Goal: Information Seeking & Learning: Compare options

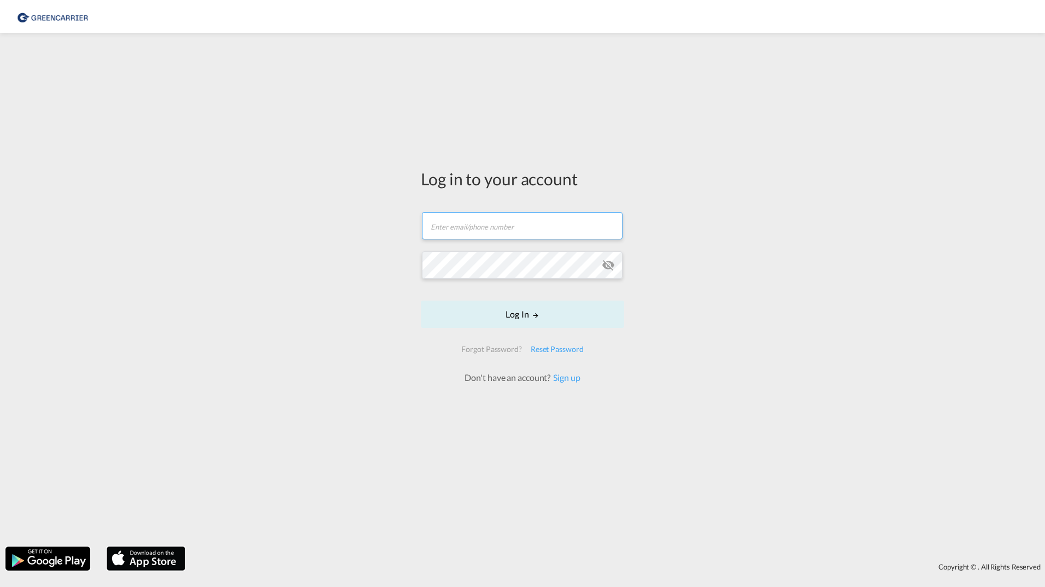
type input "[PERSON_NAME][EMAIL_ADDRESS][DOMAIN_NAME]"
click at [439, 315] on form "[PERSON_NAME][EMAIL_ADDRESS][DOMAIN_NAME] Email field is required Password fiel…" at bounding box center [522, 292] width 203 height 183
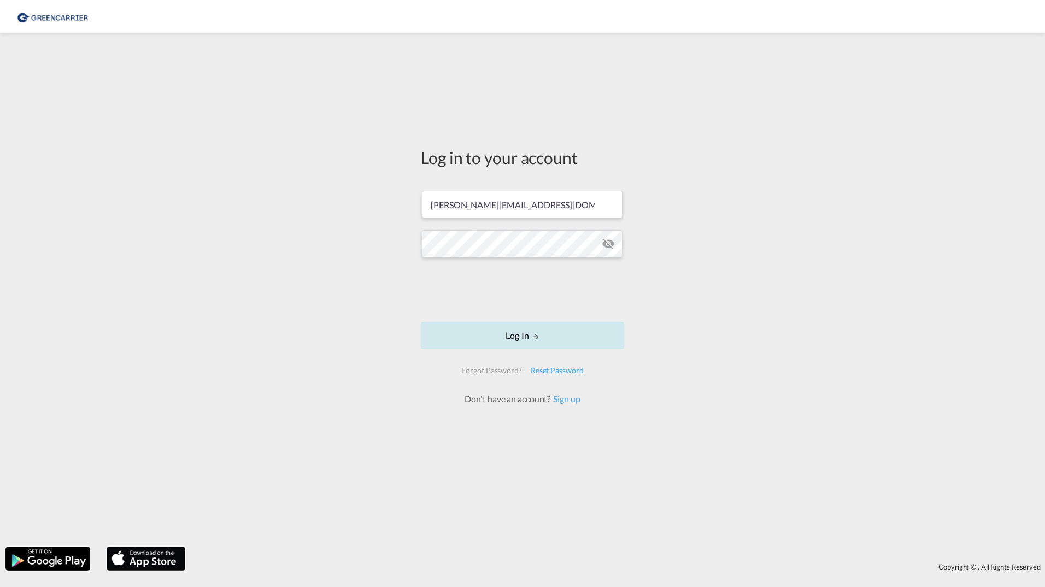
click at [486, 333] on button "Log In" at bounding box center [522, 335] width 203 height 27
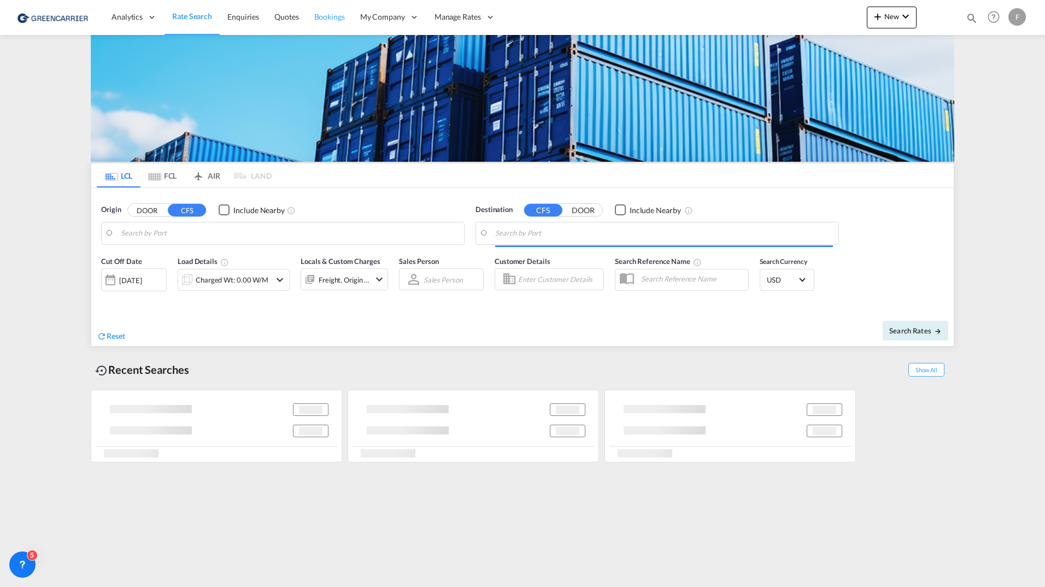
click at [326, 19] on span "Bookings" at bounding box center [329, 16] width 31 height 9
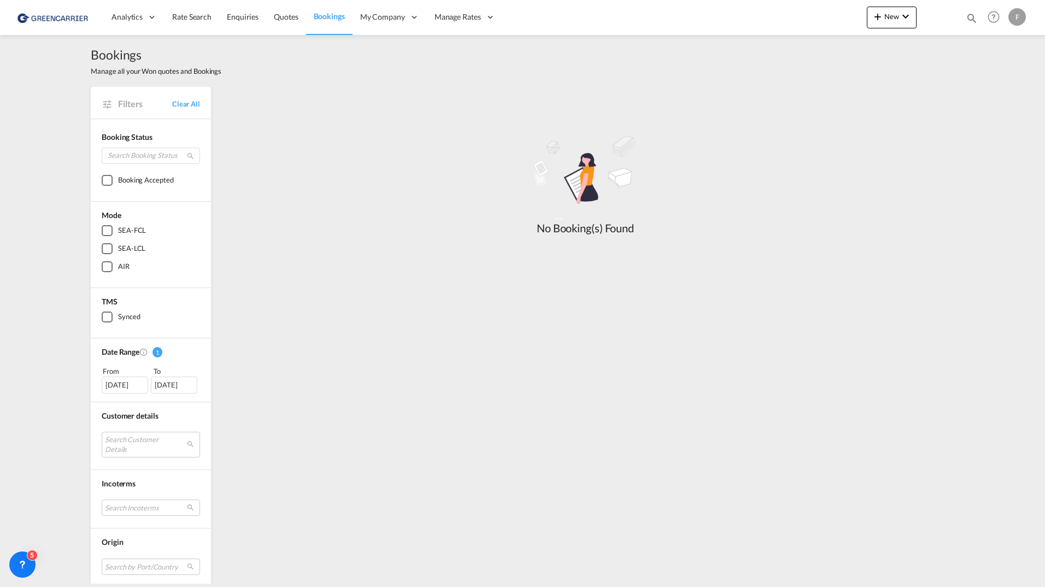
click at [110, 381] on div "[DATE]" at bounding box center [125, 385] width 46 height 16
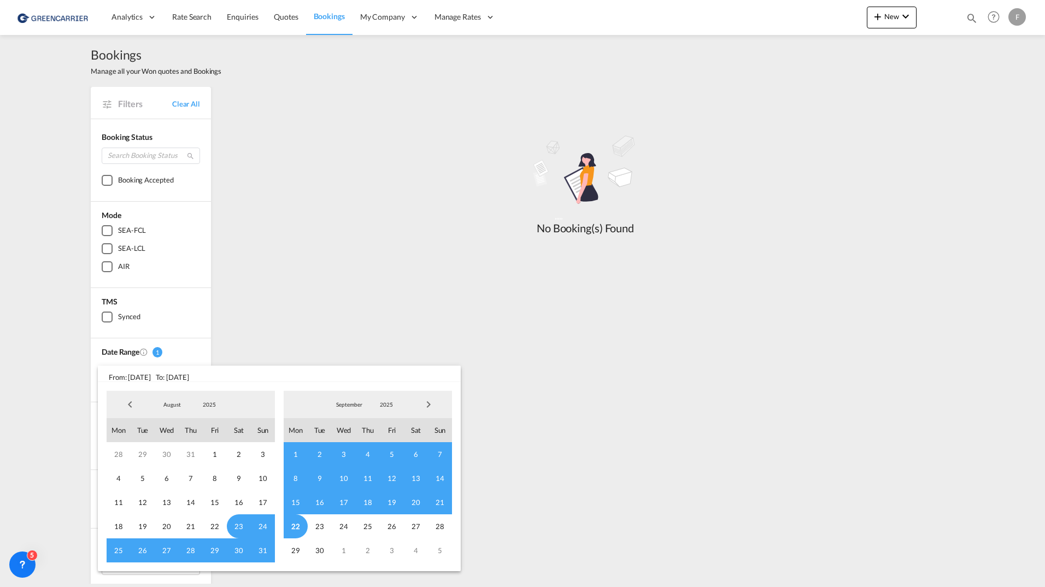
click at [131, 402] on span "Previous Month" at bounding box center [130, 405] width 22 height 22
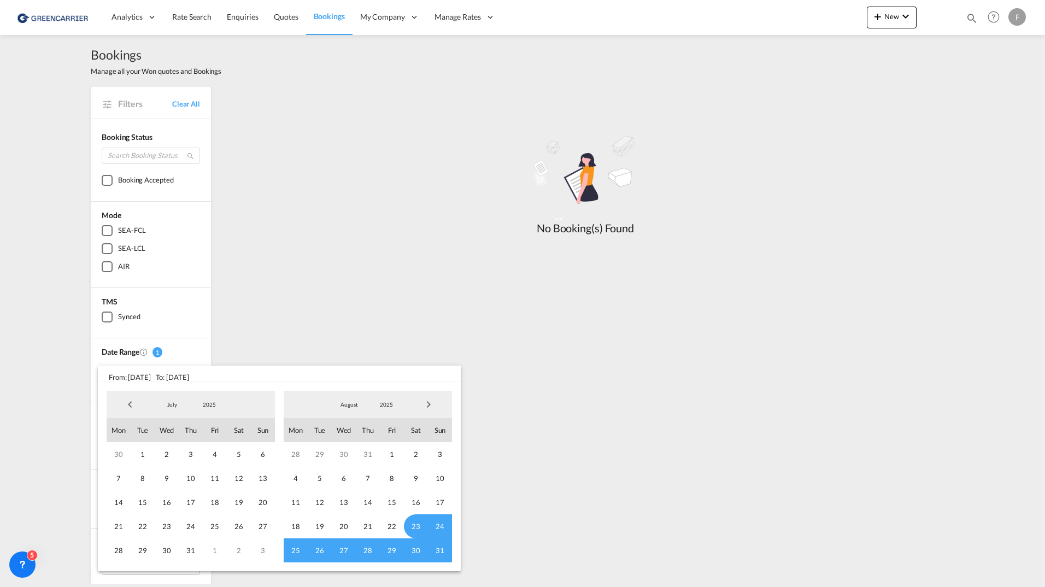
click at [131, 402] on span "Previous Month" at bounding box center [130, 405] width 22 height 22
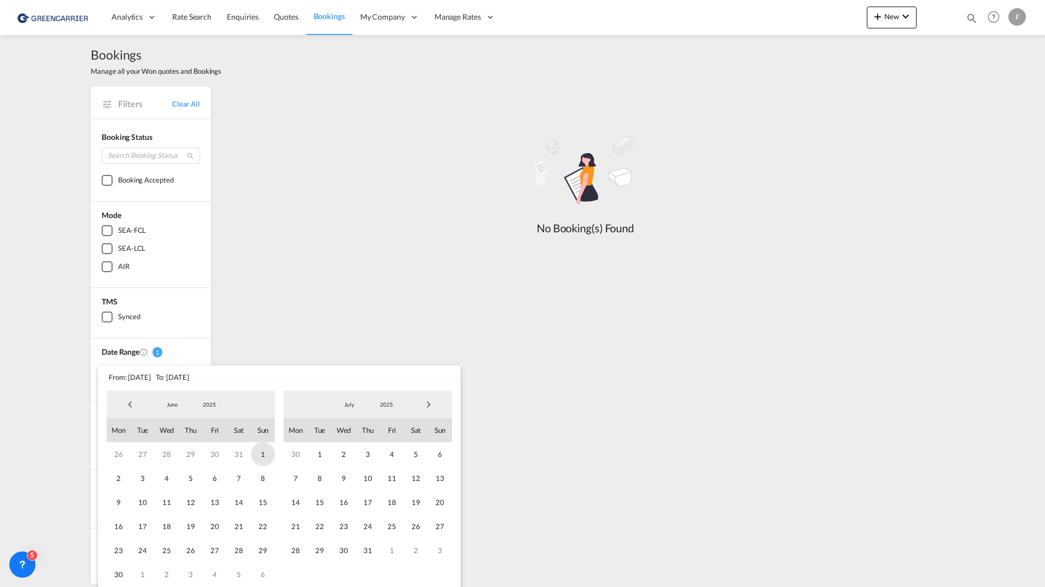
click at [266, 454] on span "1" at bounding box center [263, 454] width 24 height 24
click at [270, 240] on md-backdrop at bounding box center [522, 293] width 1045 height 587
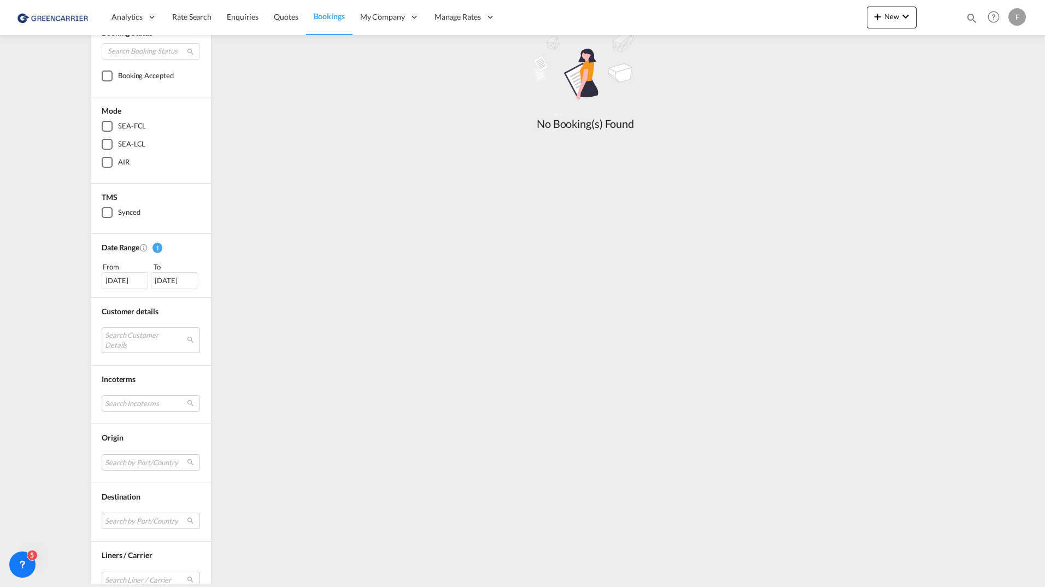
scroll to position [184, 0]
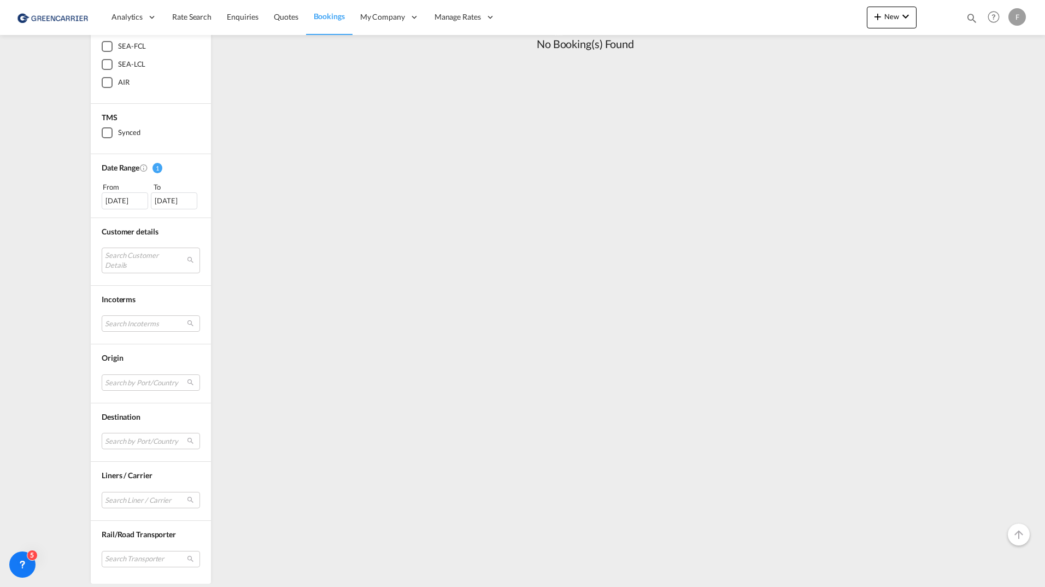
click at [170, 200] on div "[DATE]" at bounding box center [174, 200] width 46 height 16
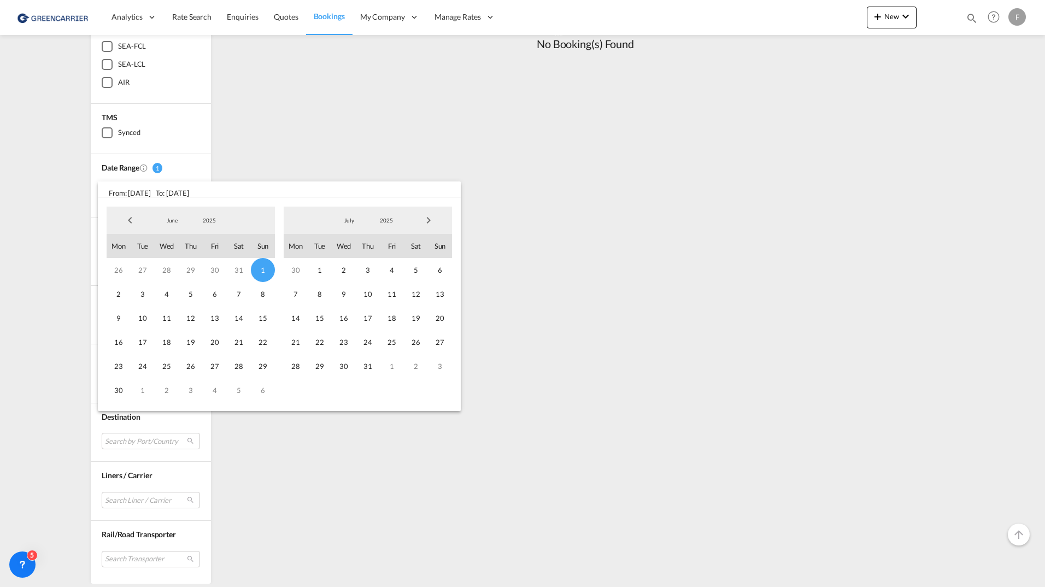
click at [431, 219] on span "Next Month" at bounding box center [429, 220] width 22 height 22
click at [444, 366] on span "31" at bounding box center [440, 366] width 24 height 24
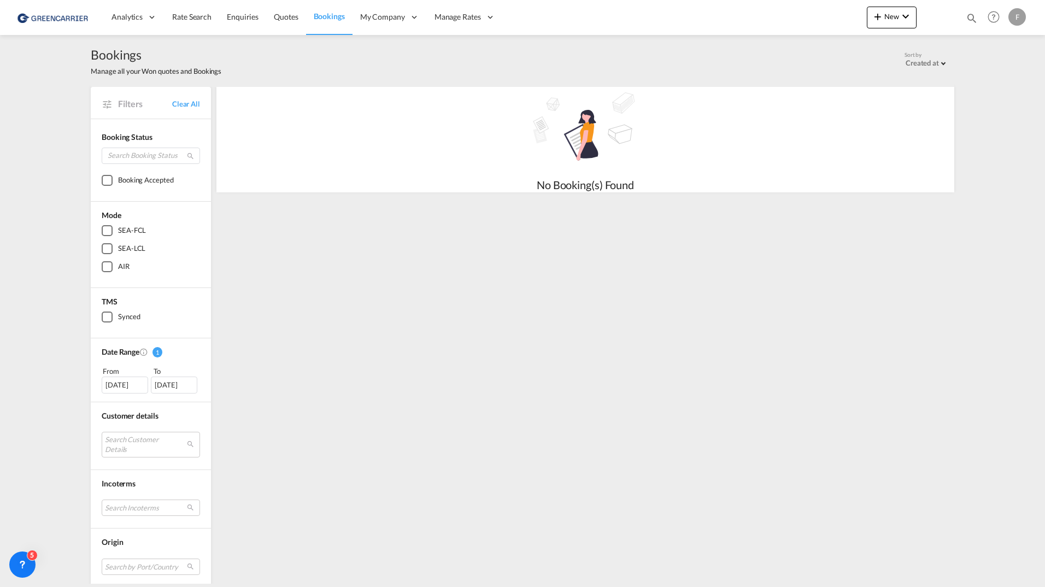
scroll to position [0, 0]
click at [458, 92] on span "Sell Rates" at bounding box center [452, 87] width 32 height 9
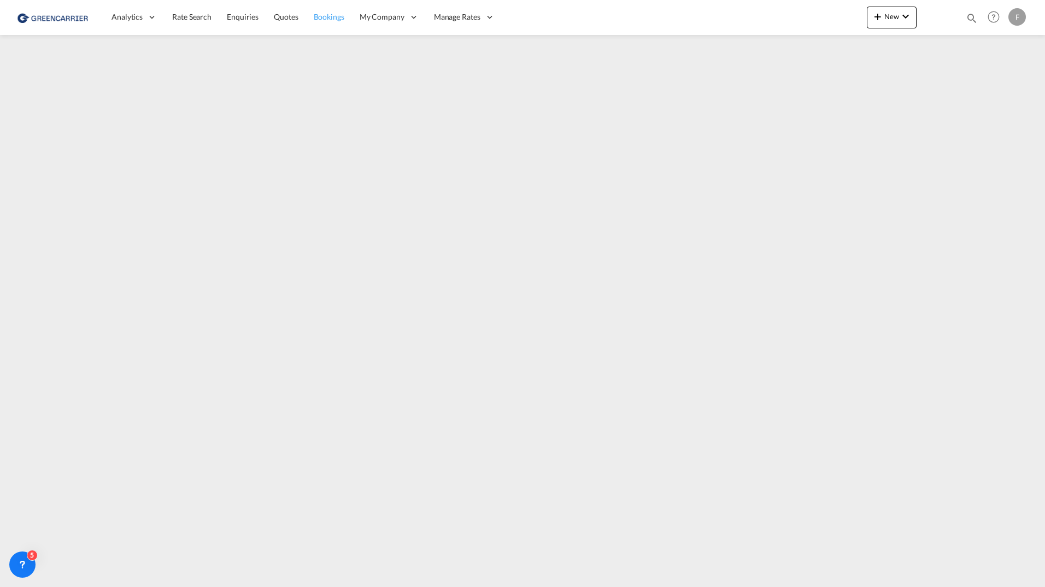
click at [314, 16] on span "Bookings" at bounding box center [329, 16] width 31 height 9
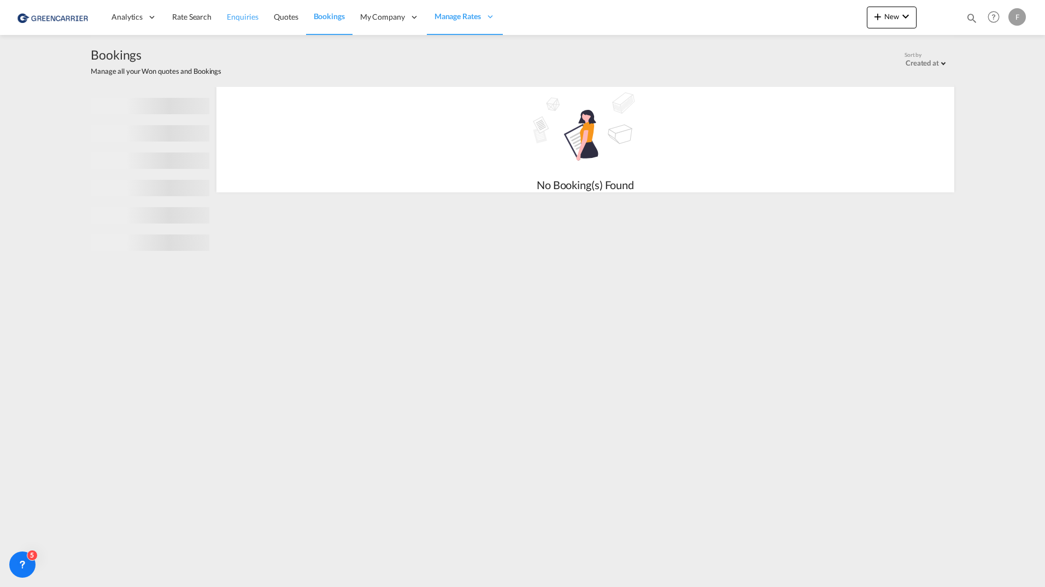
click at [254, 13] on span "Enquiries" at bounding box center [243, 16] width 32 height 9
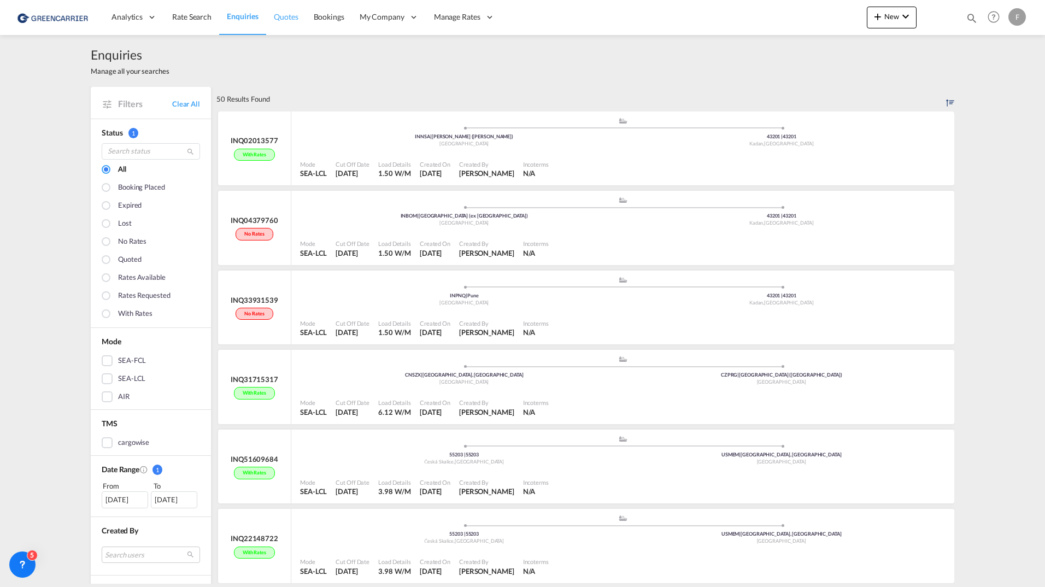
click at [287, 21] on span "Quotes" at bounding box center [286, 16] width 24 height 9
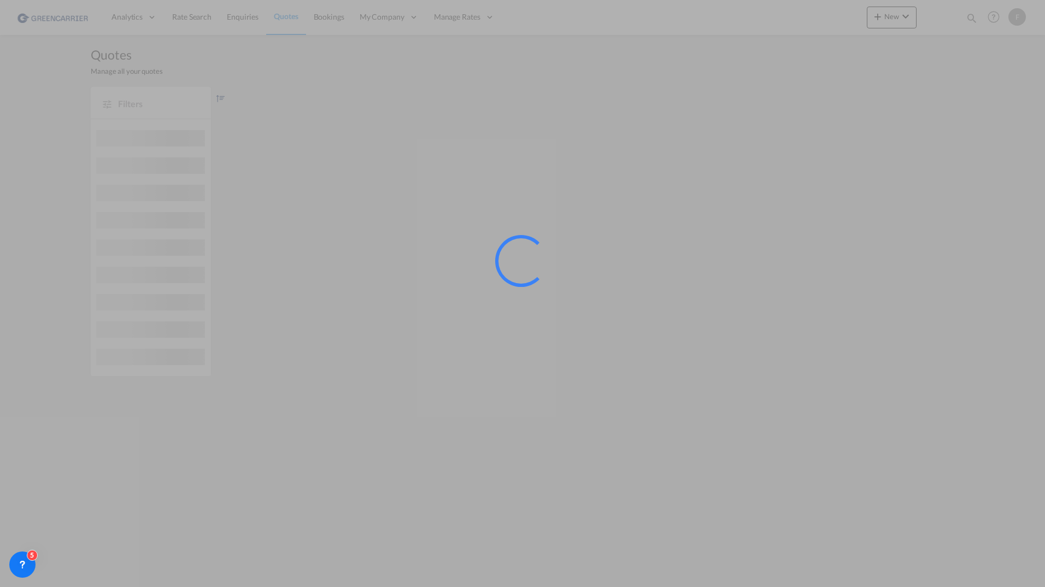
click at [342, 14] on div at bounding box center [522, 293] width 1045 height 587
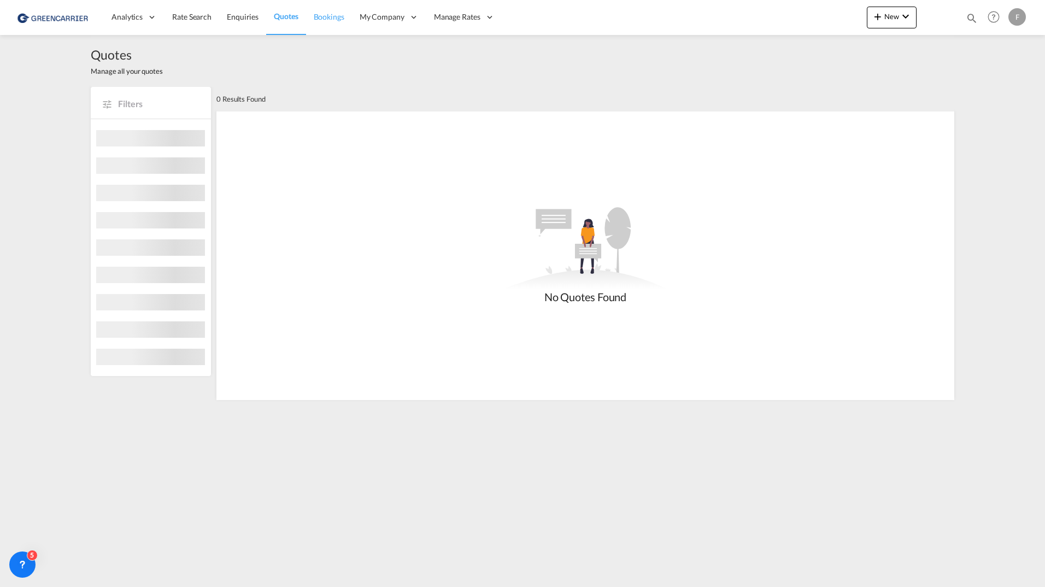
click at [330, 22] on span "Bookings" at bounding box center [329, 16] width 31 height 11
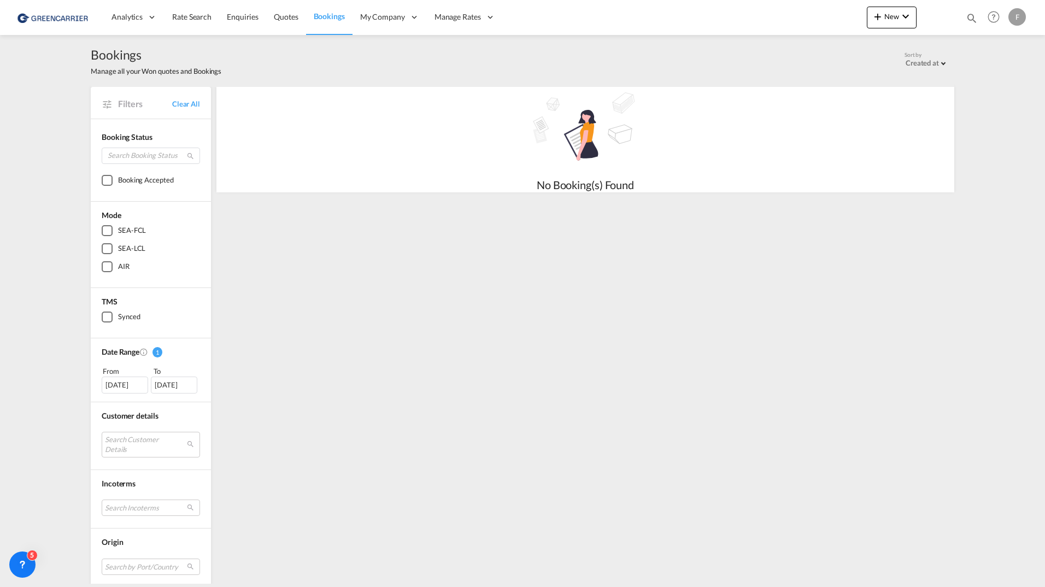
click at [120, 386] on div "[DATE]" at bounding box center [125, 385] width 46 height 16
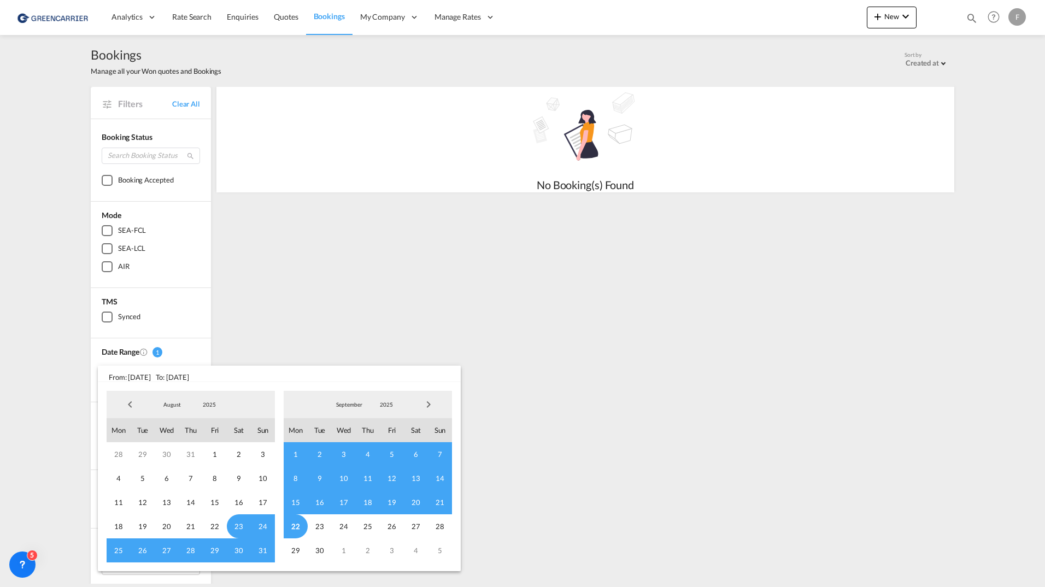
click at [131, 403] on span "Previous Month" at bounding box center [130, 405] width 22 height 22
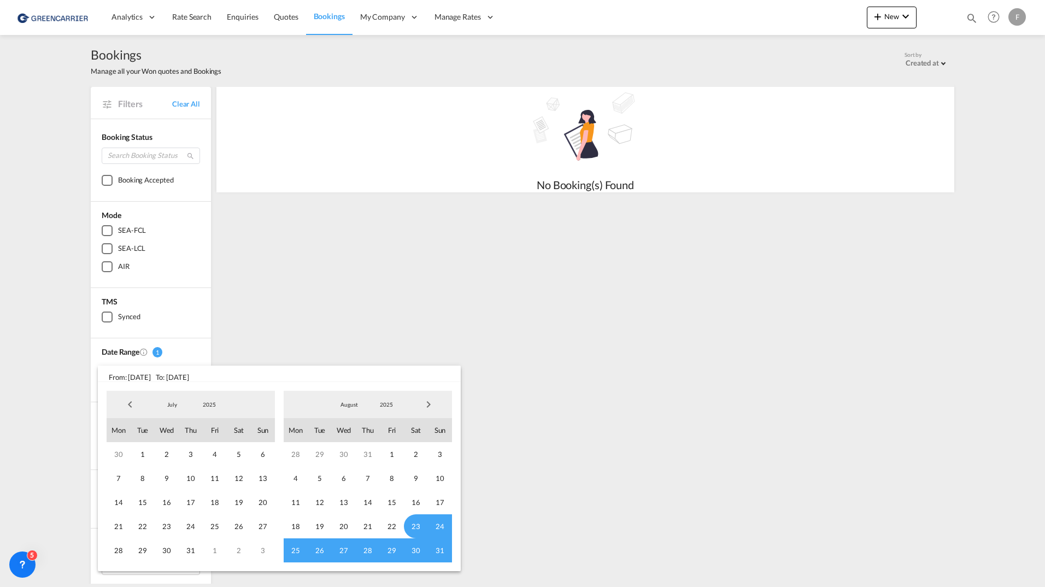
click at [130, 404] on span "Previous Month" at bounding box center [130, 405] width 22 height 22
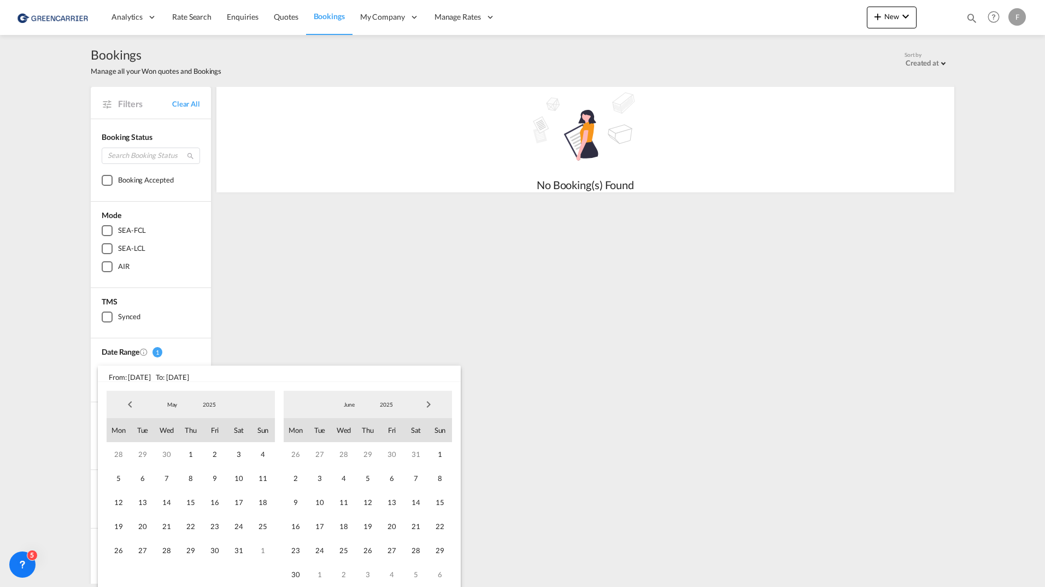
click at [130, 404] on span "Previous Month" at bounding box center [130, 405] width 22 height 22
click at [141, 453] on span "1" at bounding box center [143, 454] width 24 height 24
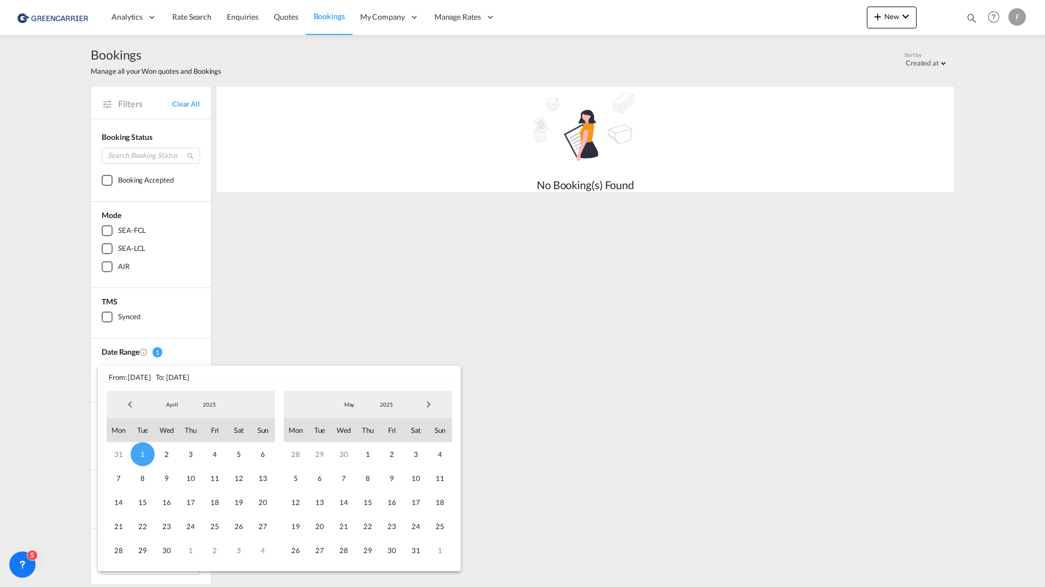
click at [317, 264] on md-backdrop at bounding box center [522, 293] width 1045 height 587
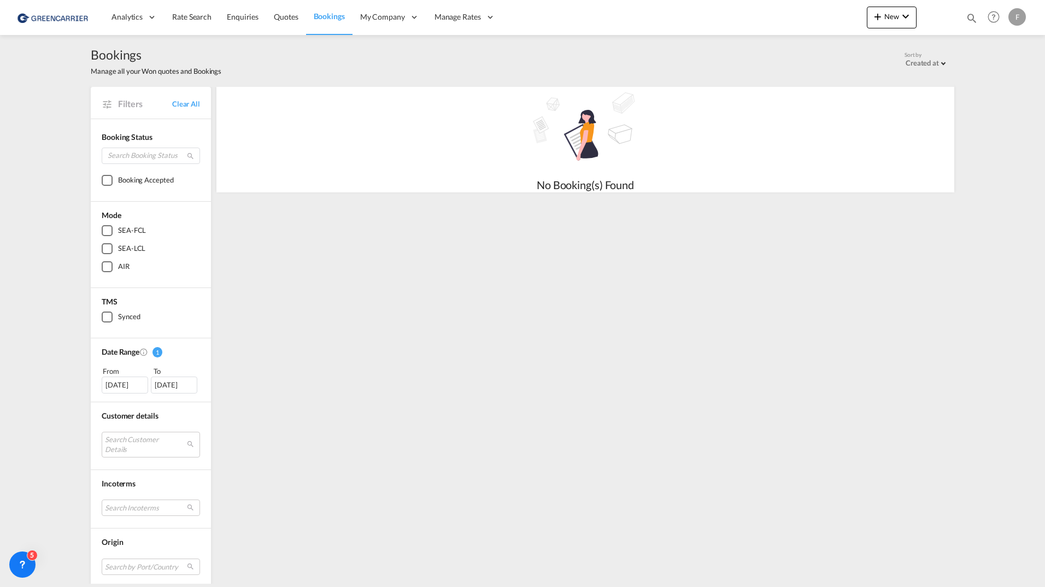
click at [166, 389] on div "[DATE]" at bounding box center [174, 385] width 46 height 16
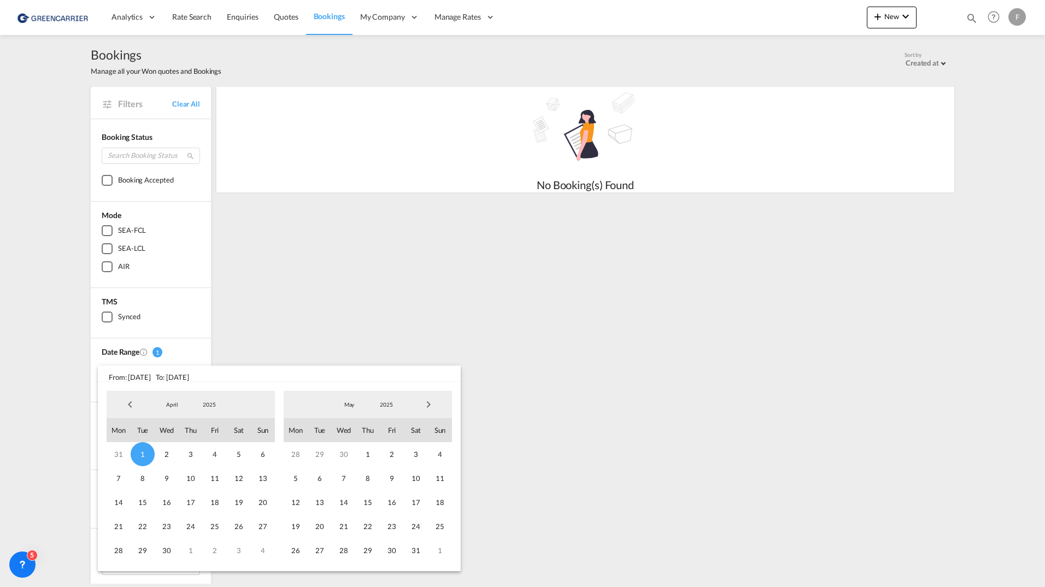
click at [435, 404] on span "Next Month" at bounding box center [429, 405] width 22 height 22
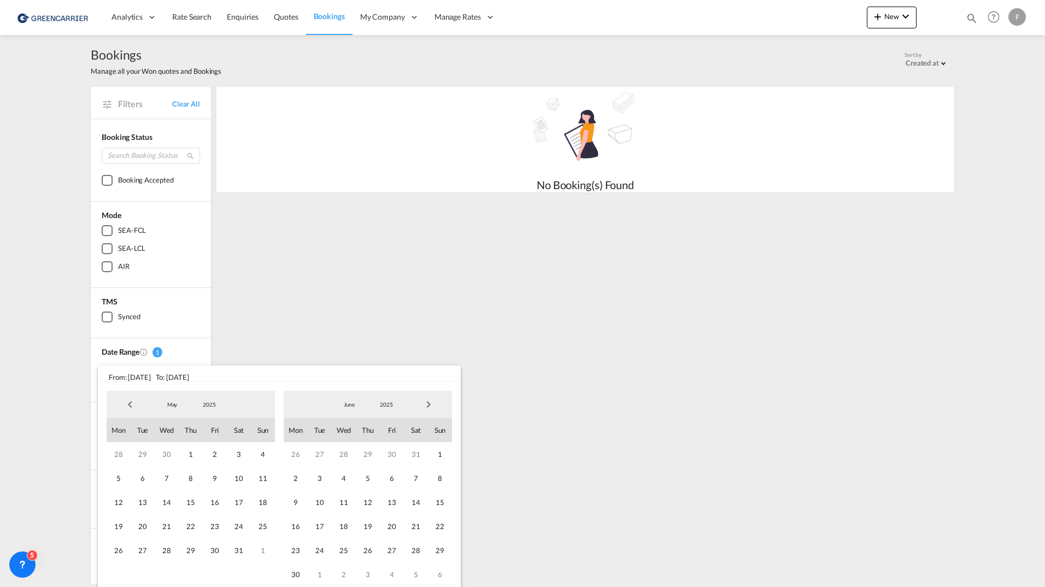
click at [435, 404] on span "Next Month" at bounding box center [429, 405] width 22 height 22
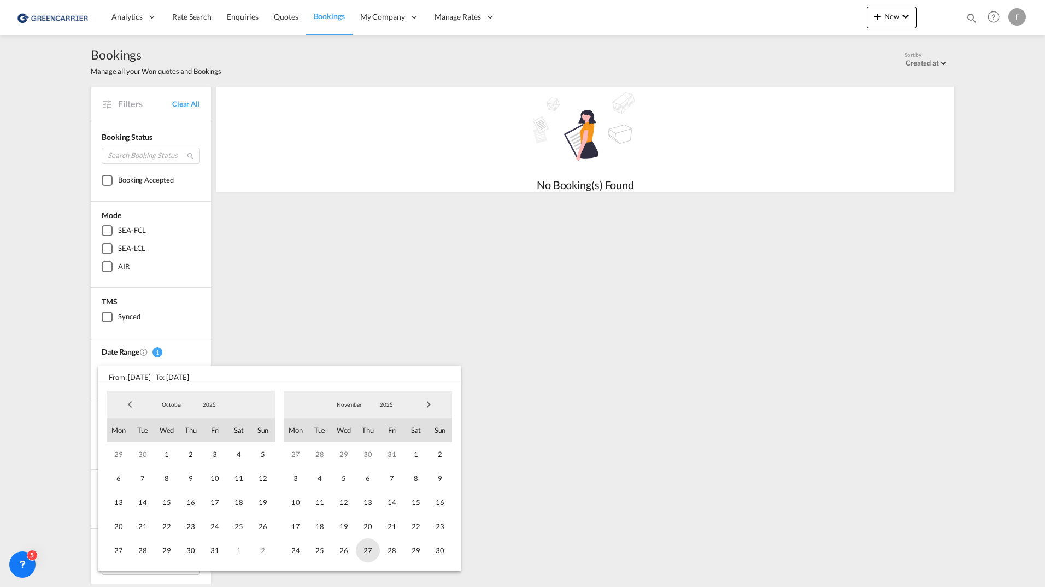
click at [366, 552] on span "27" at bounding box center [368, 550] width 24 height 24
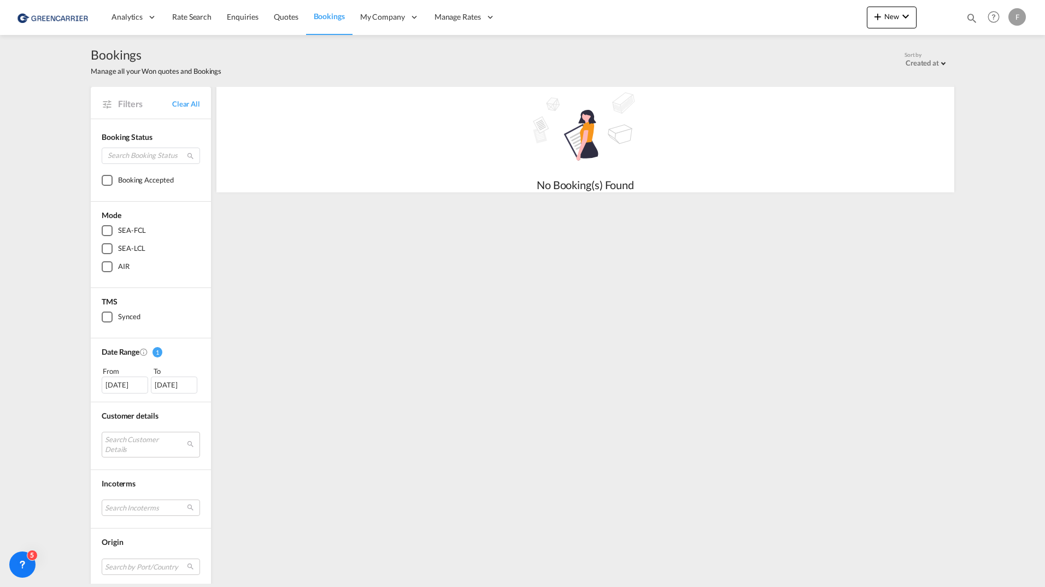
click at [470, 148] on div ".a{fill:#3f3d56;}.b,.l,.r,.t{fill:#fff;}.c{fill:#cecece;}.d{fill:url(#a_cache77…" at bounding box center [585, 140] width 738 height 106
click at [881, 21] on md-icon "icon-plus 400-fg" at bounding box center [877, 16] width 13 height 13
click at [877, 123] on div "Bookings" at bounding box center [876, 117] width 40 height 27
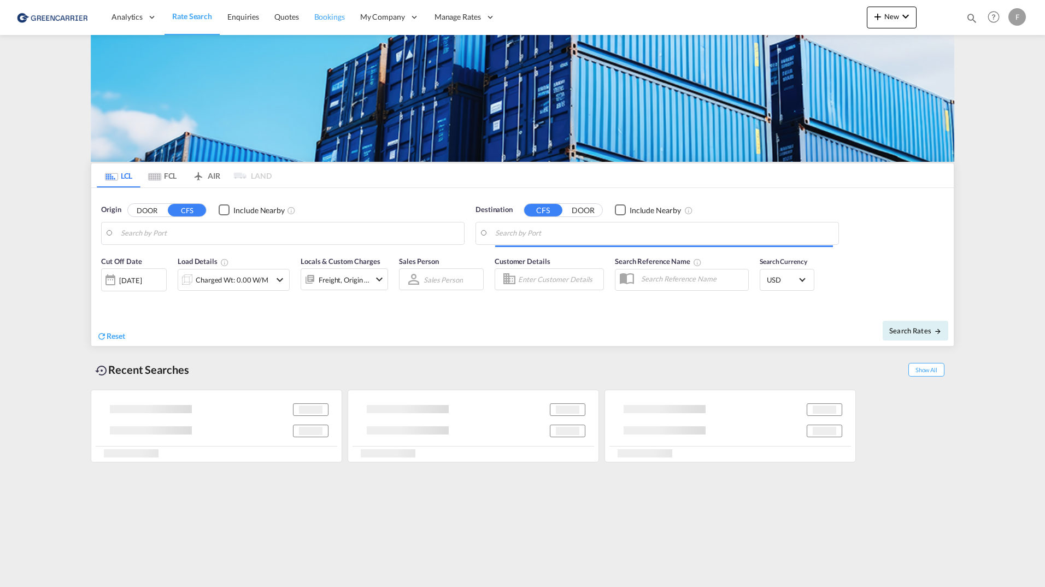
type input "[GEOGRAPHIC_DATA], [GEOGRAPHIC_DATA]"
type input "Callao, PECLL"
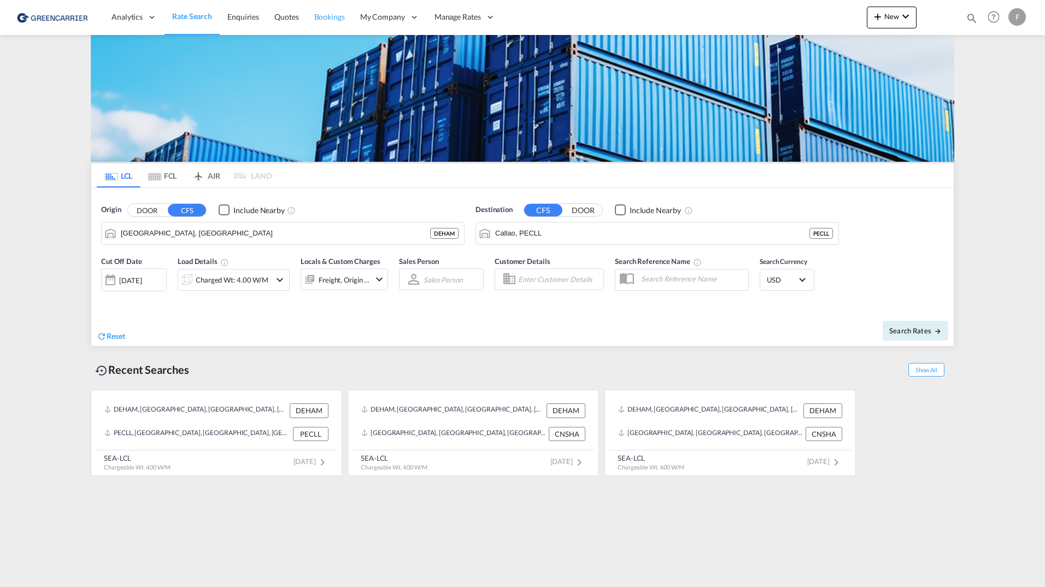
click at [331, 16] on span "Bookings" at bounding box center [329, 16] width 31 height 9
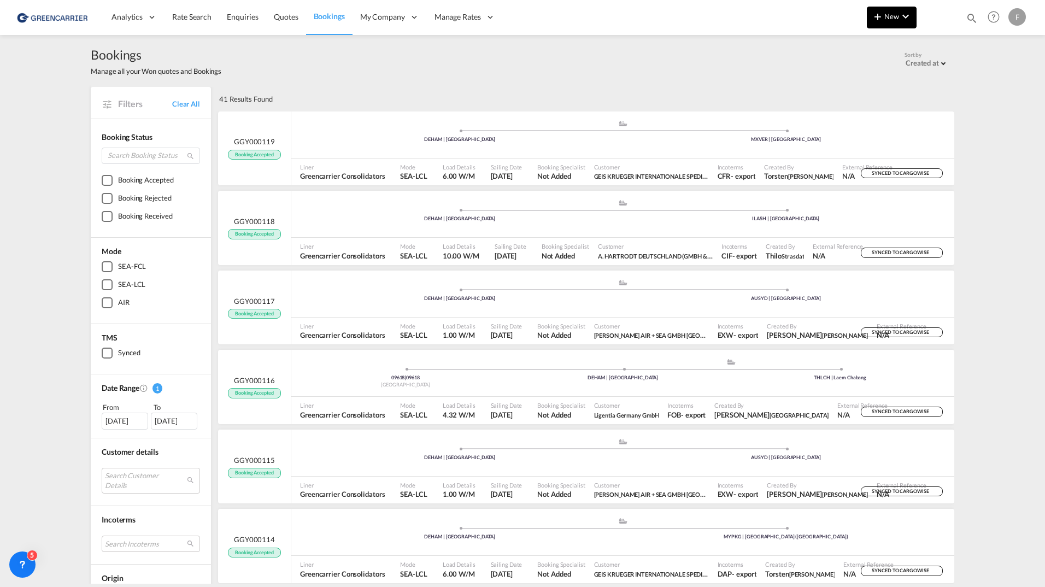
click at [902, 21] on md-icon "icon-chevron-down" at bounding box center [905, 16] width 13 height 13
click at [868, 121] on span "Bookings" at bounding box center [862, 118] width 12 height 22
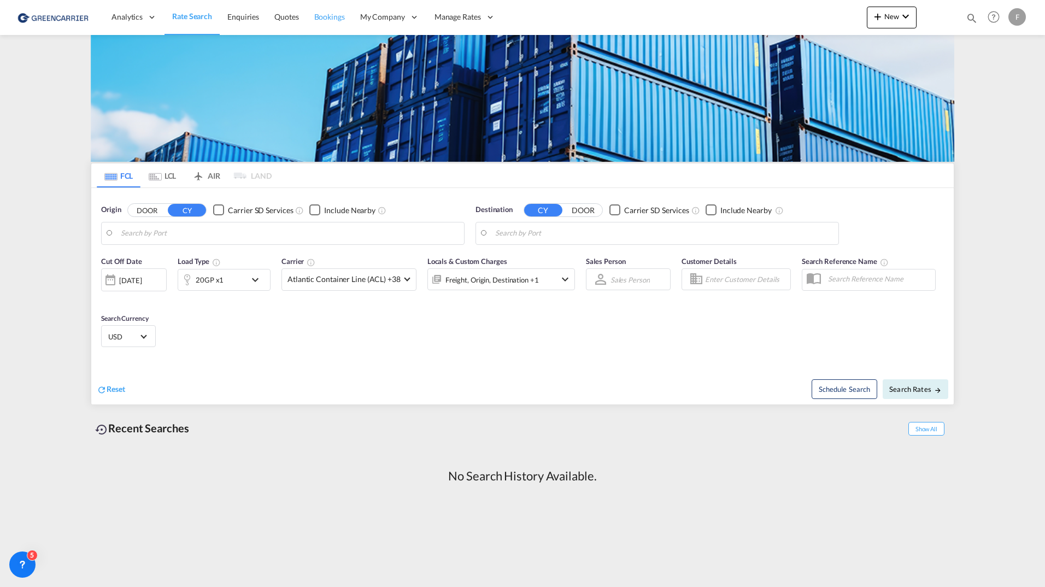
click at [319, 21] on span "Bookings" at bounding box center [329, 16] width 31 height 9
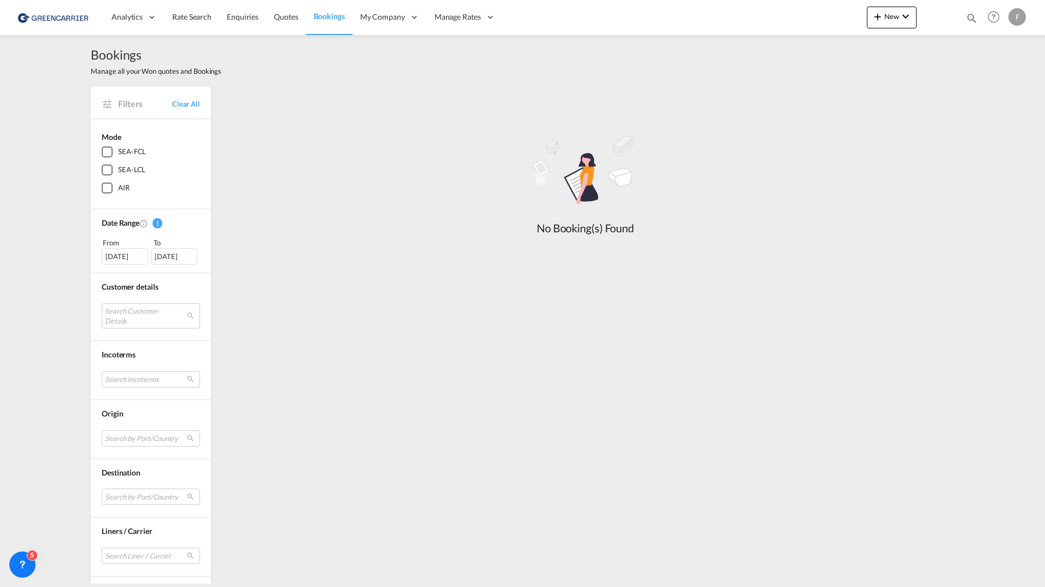
click at [113, 255] on div "[DATE]" at bounding box center [125, 256] width 46 height 16
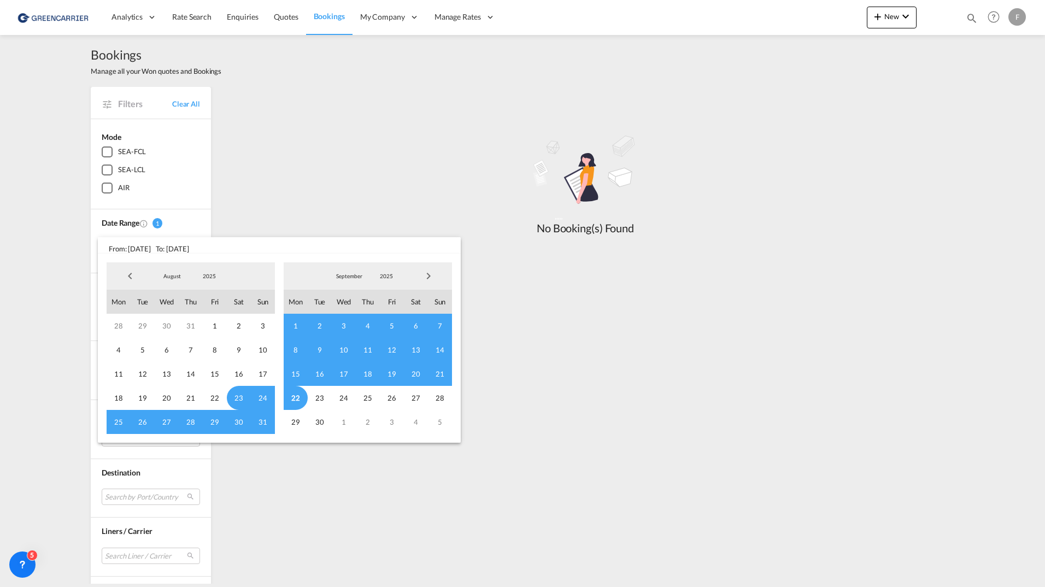
click at [126, 278] on span "Previous Month" at bounding box center [130, 276] width 22 height 22
click at [126, 279] on span "Previous Month" at bounding box center [130, 276] width 22 height 22
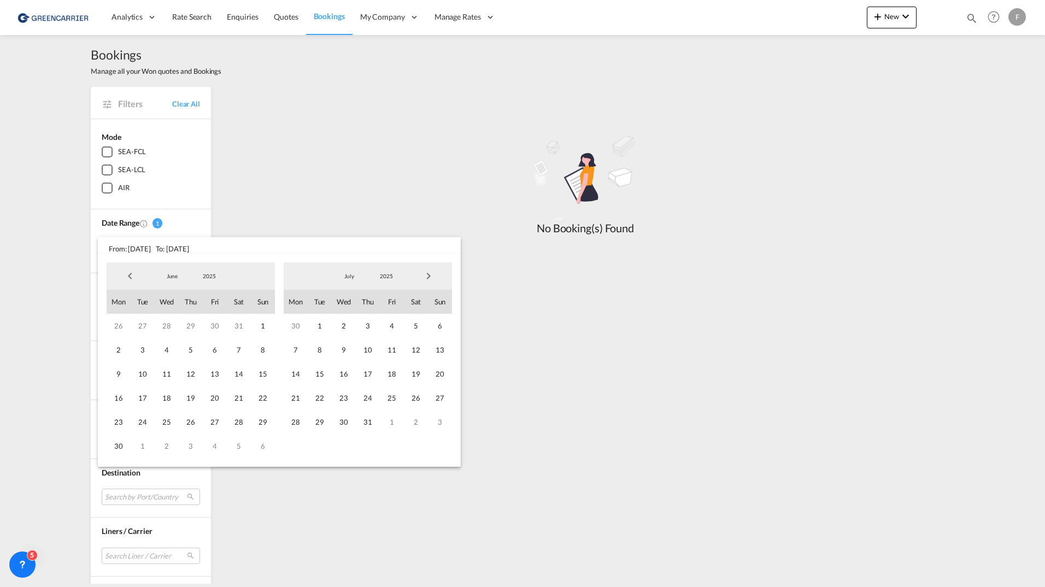
click at [126, 279] on span "Previous Month" at bounding box center [130, 276] width 22 height 22
click at [189, 329] on span "1" at bounding box center [191, 326] width 24 height 24
click at [431, 275] on span "Next Month" at bounding box center [429, 276] width 22 height 22
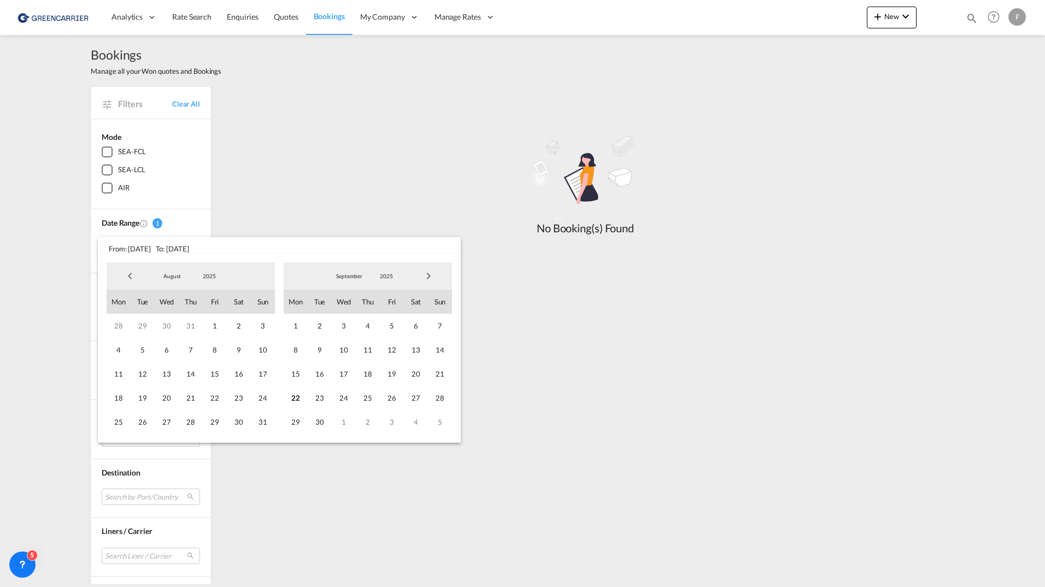
click at [431, 275] on span "Next Month" at bounding box center [429, 276] width 22 height 22
click at [388, 420] on span "31" at bounding box center [392, 422] width 24 height 24
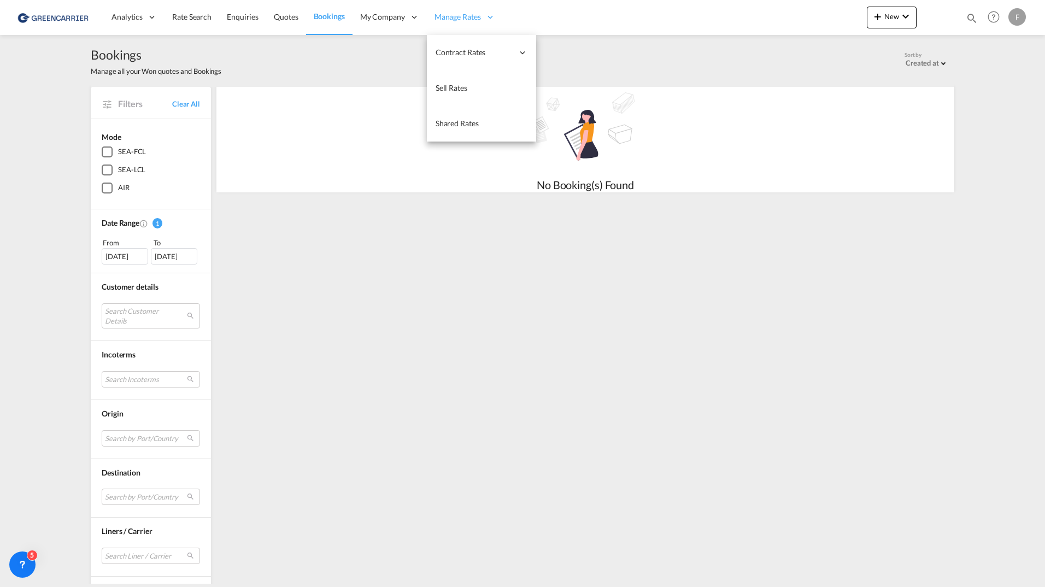
click at [475, 17] on span "Manage Rates" at bounding box center [458, 16] width 46 height 11
click at [246, 12] on span "Enquiries" at bounding box center [243, 16] width 32 height 9
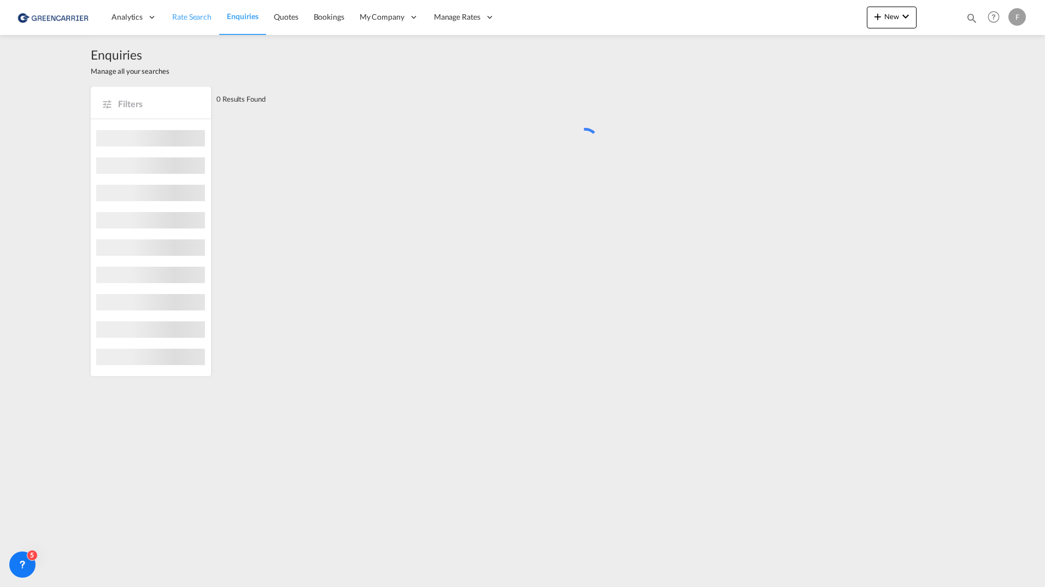
click at [191, 18] on span "Rate Search" at bounding box center [191, 16] width 39 height 9
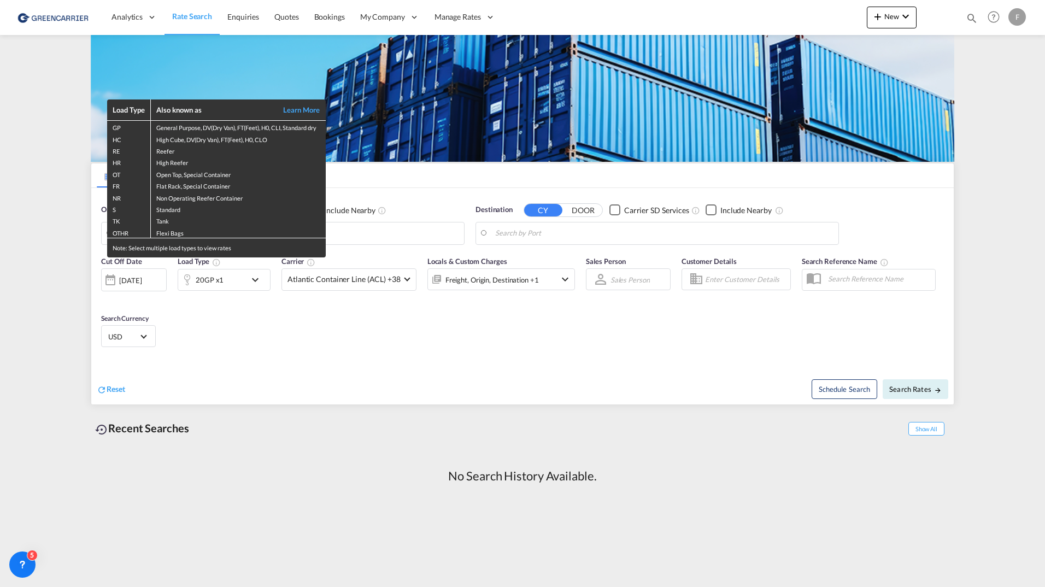
click at [33, 115] on div "Load Type Also known as Learn More GP General Purpose, DV(Dry Van), FT(Feet), H…" at bounding box center [522, 293] width 1045 height 587
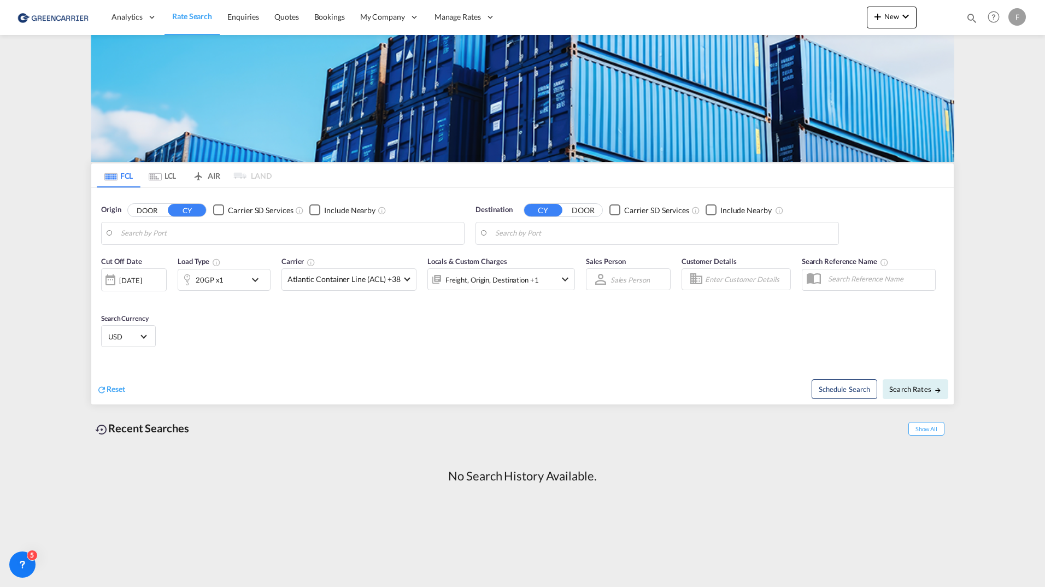
click at [159, 184] on md-tab-item "LCL" at bounding box center [163, 175] width 44 height 24
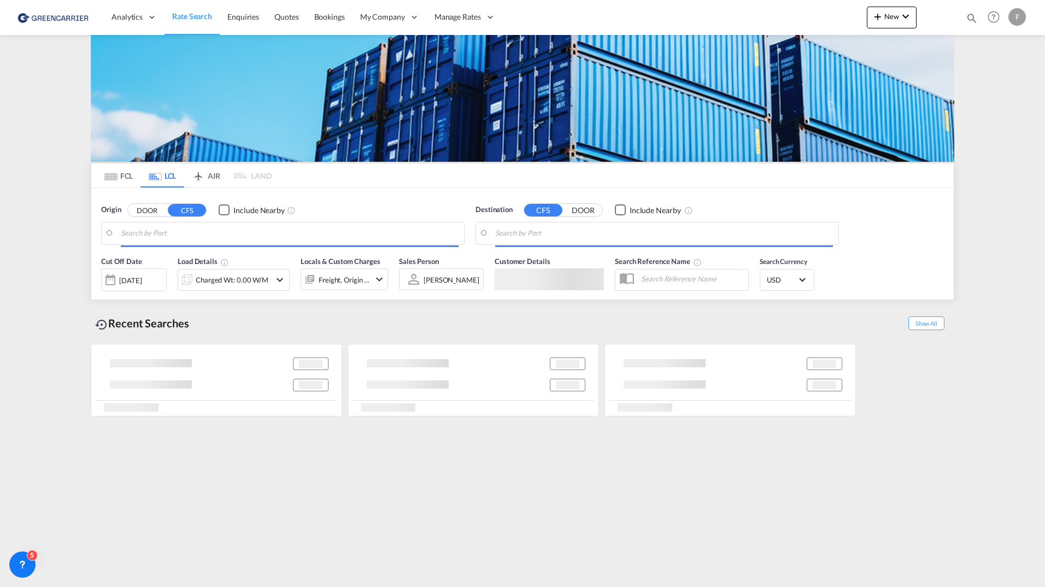
type input "Gdynia, PLGDY"
type input "Gothenburg (Goteborg), SEGOT"
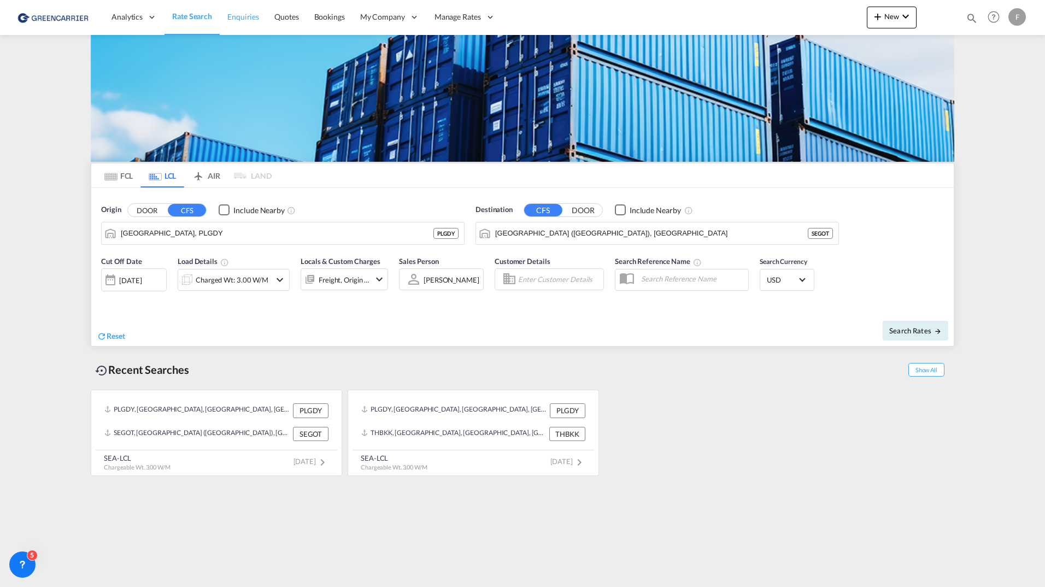
click at [256, 22] on link "Enquiries" at bounding box center [243, 17] width 47 height 36
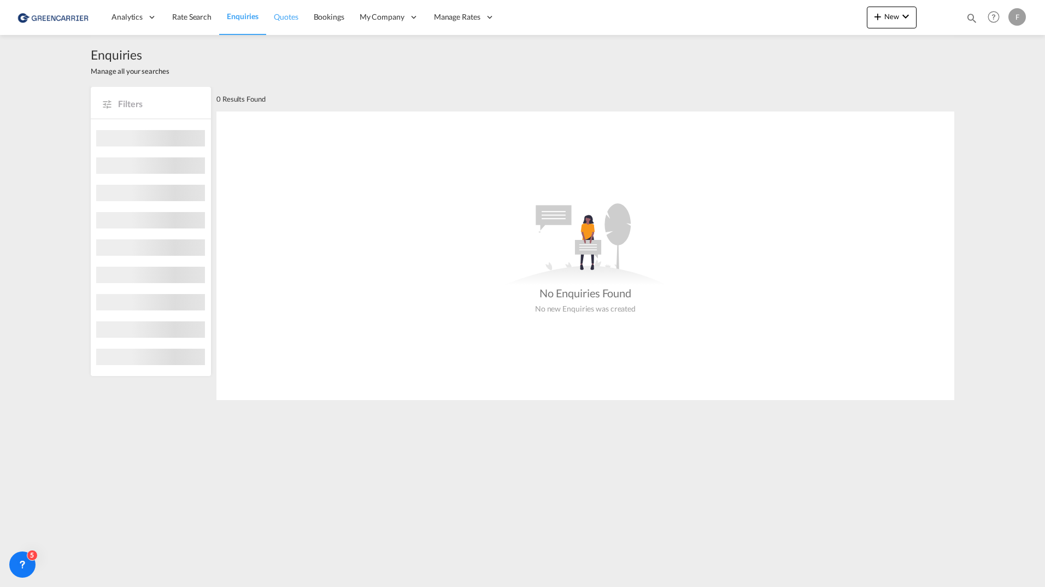
click at [290, 20] on span "Quotes" at bounding box center [286, 16] width 24 height 9
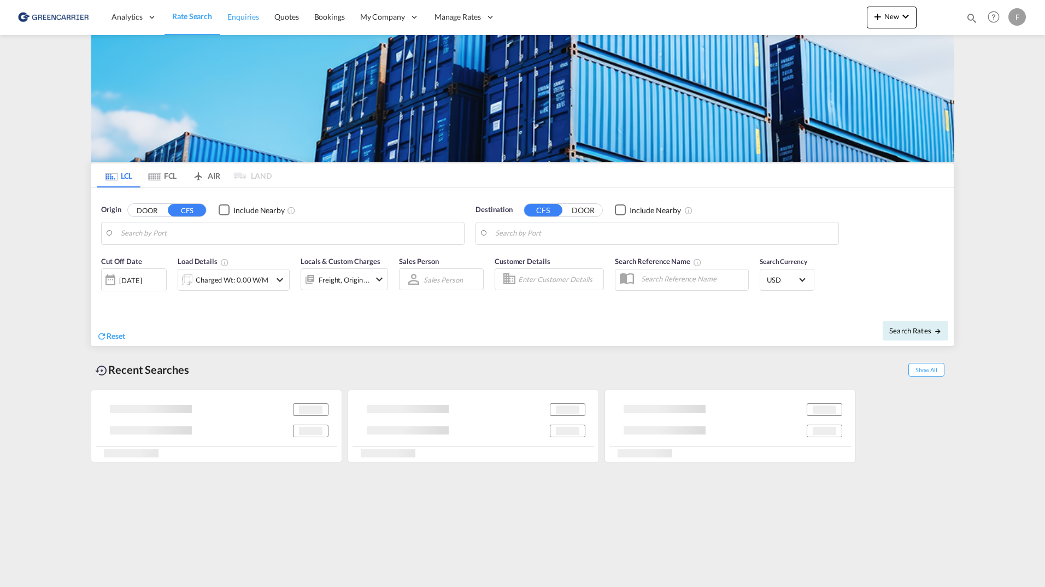
click at [258, 22] on span "Enquiries" at bounding box center [243, 16] width 32 height 11
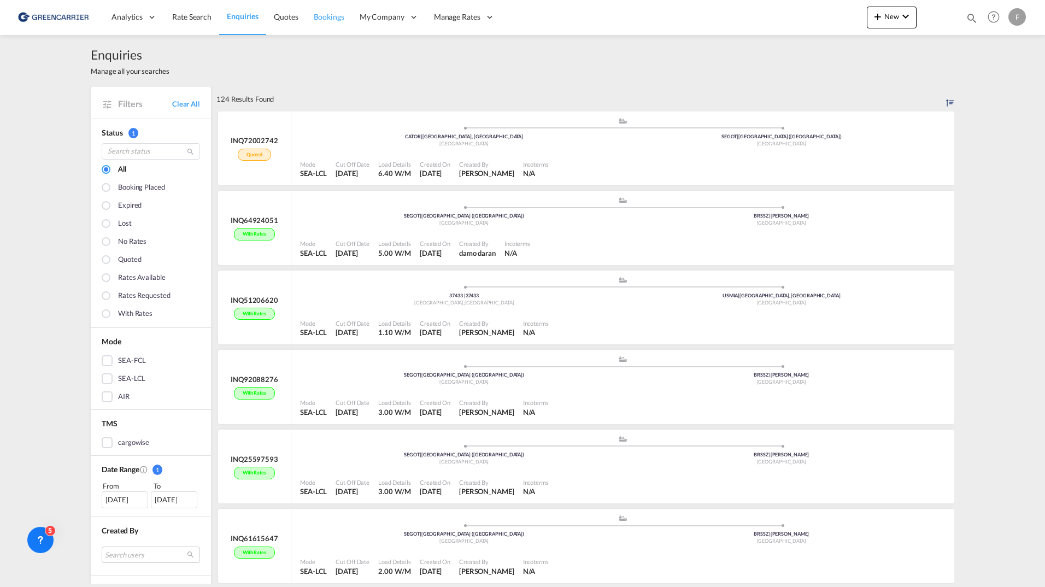
click at [316, 24] on link "Bookings" at bounding box center [329, 17] width 46 height 36
